Goal: Task Accomplishment & Management: Use online tool/utility

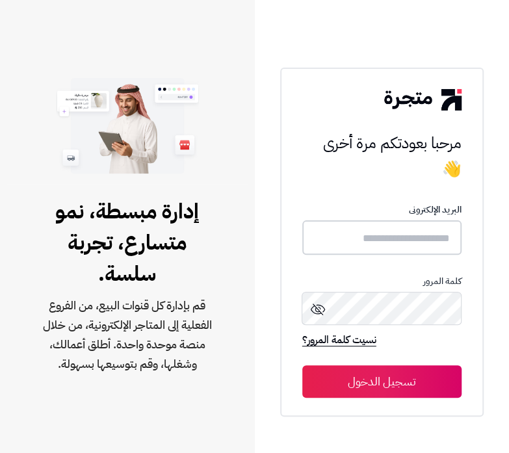
click at [391, 230] on input "text" at bounding box center [381, 237] width 159 height 34
type input "**********"
click at [302, 365] on button "تسجيل الدخول" at bounding box center [381, 381] width 159 height 32
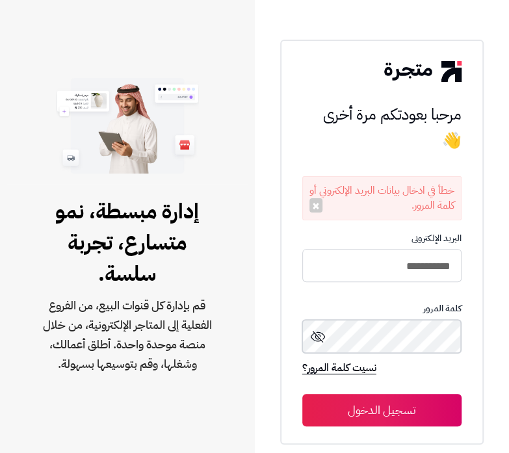
click at [302, 394] on button "تسجيل الدخول" at bounding box center [381, 410] width 159 height 32
